Goal: Task Accomplishment & Management: Use online tool/utility

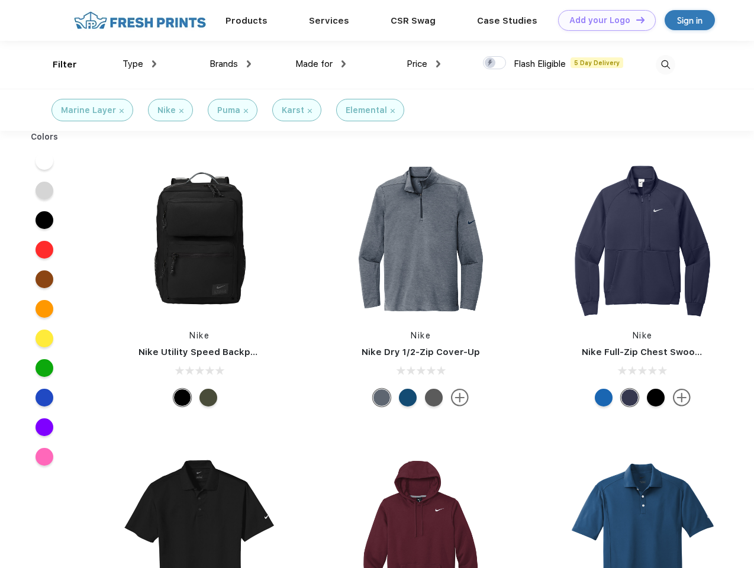
click at [602, 20] on link "Add your Logo Design Tool" at bounding box center [607, 20] width 98 height 21
click at [0, 0] on div "Design Tool" at bounding box center [0, 0] width 0 height 0
click at [635, 20] on link "Add your Logo Design Tool" at bounding box center [607, 20] width 98 height 21
click at [57, 64] on div "Filter" at bounding box center [65, 65] width 24 height 14
click at [140, 64] on span "Type" at bounding box center [132, 64] width 21 height 11
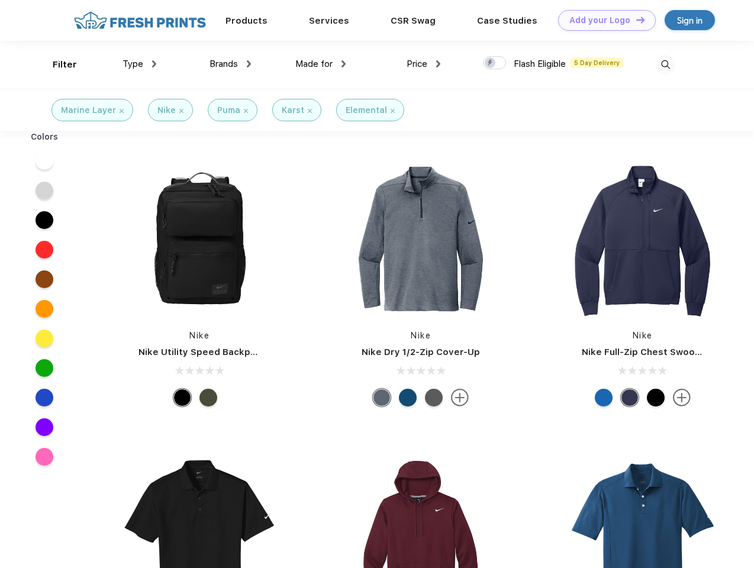
click at [230, 64] on span "Brands" at bounding box center [223, 64] width 28 height 11
click at [321, 64] on span "Made for" at bounding box center [313, 64] width 37 height 11
click at [424, 64] on span "Price" at bounding box center [416, 64] width 21 height 11
click at [495, 63] on div at bounding box center [494, 62] width 23 height 13
click at [490, 63] on input "checkbox" at bounding box center [487, 60] width 8 height 8
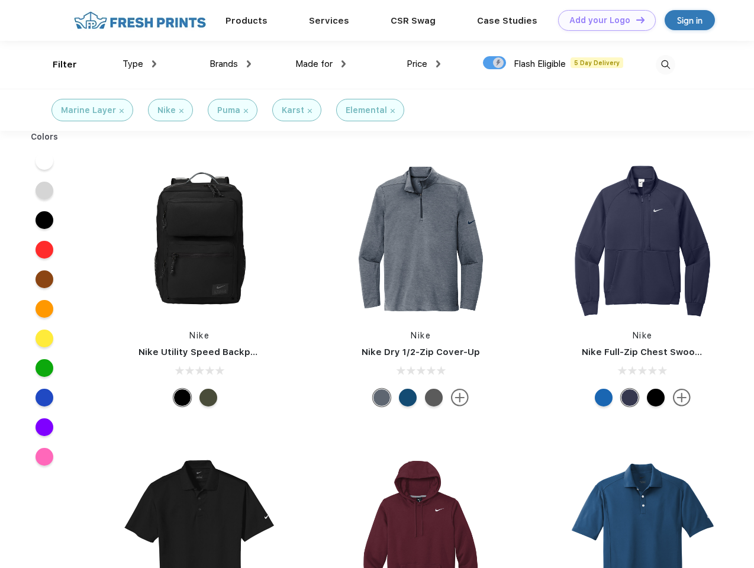
click at [665, 64] on img at bounding box center [666, 65] width 20 height 20
